Goal: Information Seeking & Learning: Learn about a topic

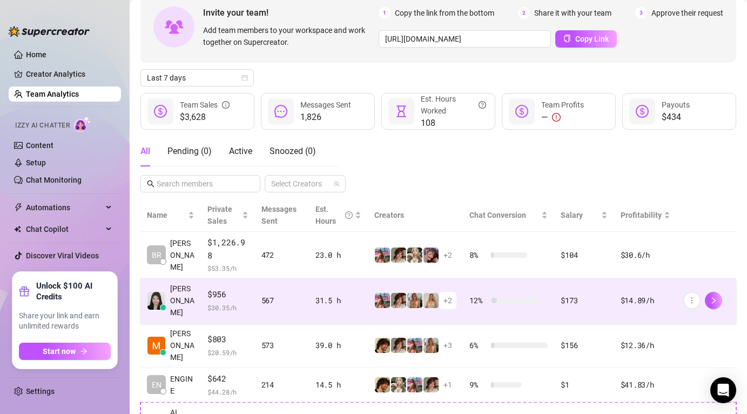
scroll to position [76, 0]
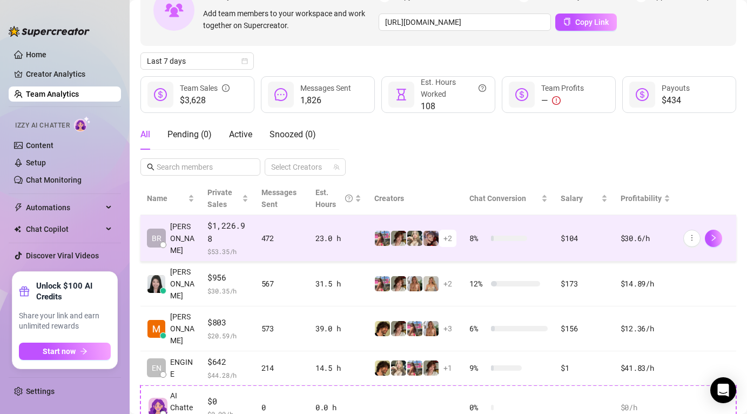
click at [236, 246] on span "$ 53.35 /h" at bounding box center [228, 251] width 41 height 11
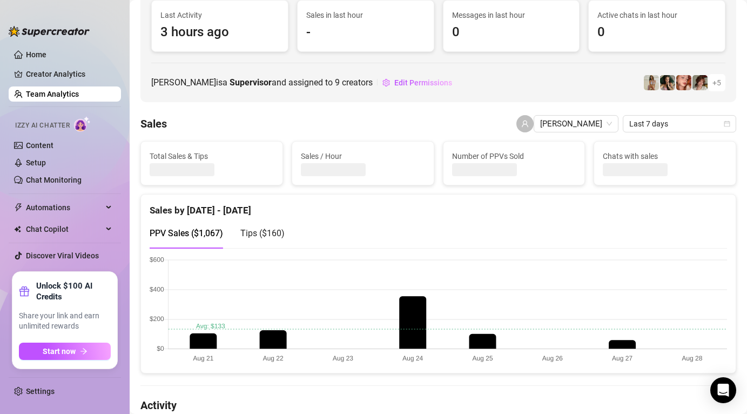
scroll to position [99, 0]
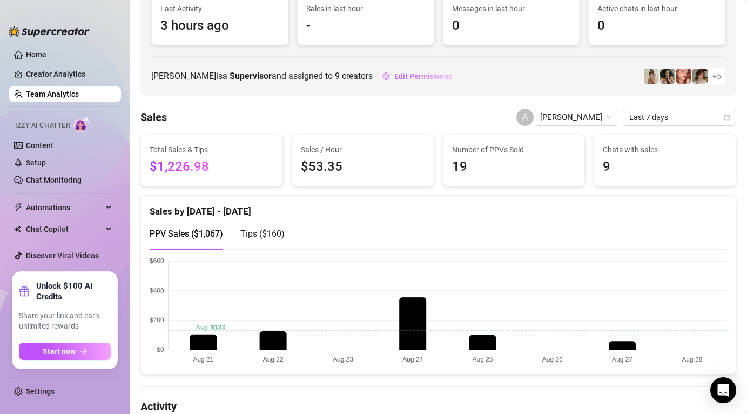
click at [79, 90] on link "Team Analytics" at bounding box center [52, 94] width 53 height 9
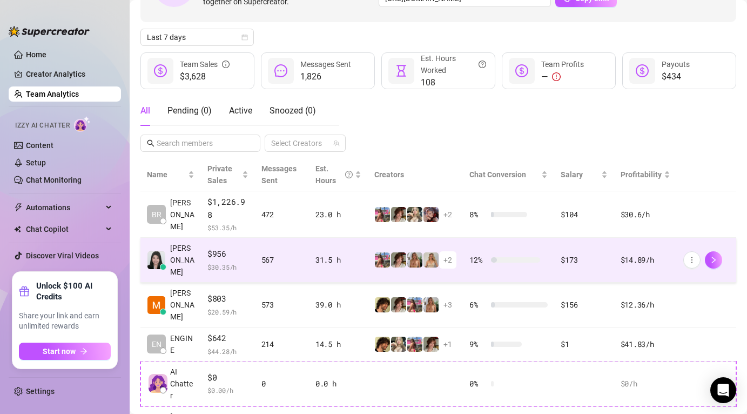
click at [222, 248] on span "$956" at bounding box center [228, 254] width 41 height 13
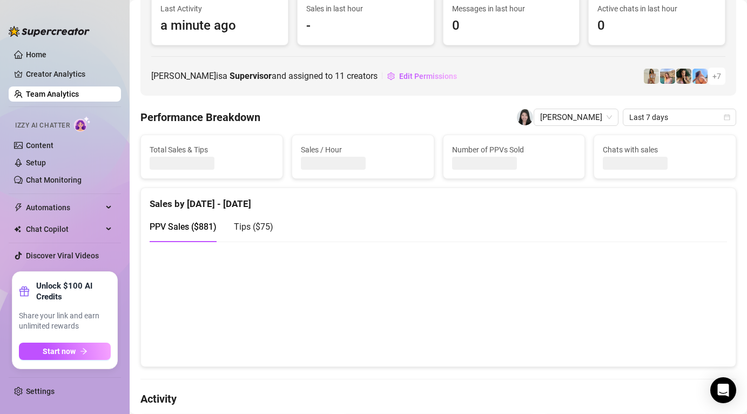
scroll to position [123, 0]
